Goal: Use online tool/utility: Utilize a website feature to perform a specific function

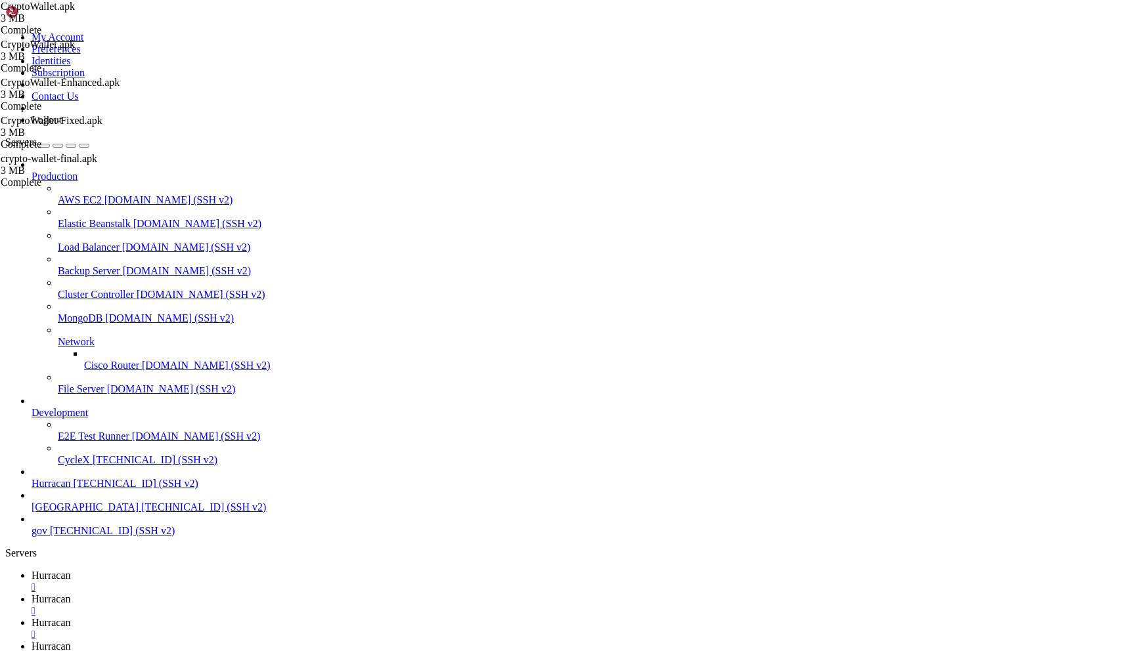
scroll to position [2606, 0]
click at [494, 651] on div "" at bounding box center [581, 659] width 1098 height 12
click at [407, 629] on div "" at bounding box center [581, 635] width 1098 height 12
click at [325, 605] on div "" at bounding box center [581, 611] width 1098 height 12
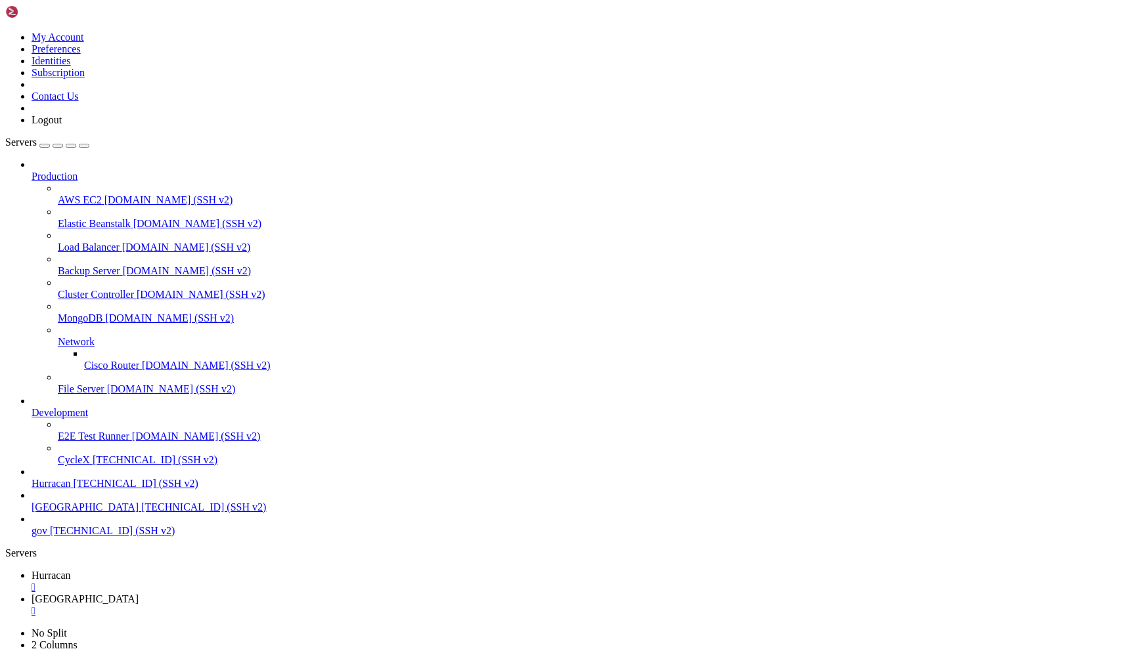
click at [235, 582] on div "" at bounding box center [581, 588] width 1098 height 12
